Goal: Transaction & Acquisition: Purchase product/service

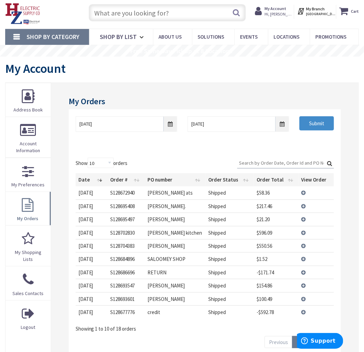
scroll to position [18, 0]
click at [102, 10] on input "text" at bounding box center [167, 12] width 157 height 17
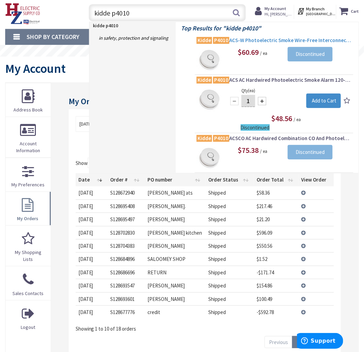
type input "kidde p4010"
click at [242, 40] on span "Kidde P4010 ACS-W Photoelectric Smoke Wire-Free Interconnected AC Hardwired Smo…" at bounding box center [273, 40] width 155 height 7
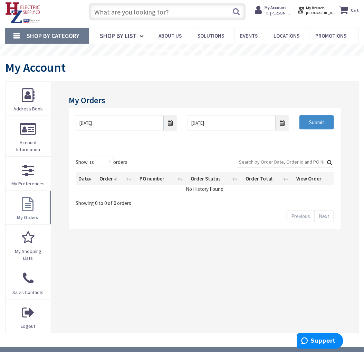
scroll to position [19, 0]
